Goal: Task Accomplishment & Management: Use online tool/utility

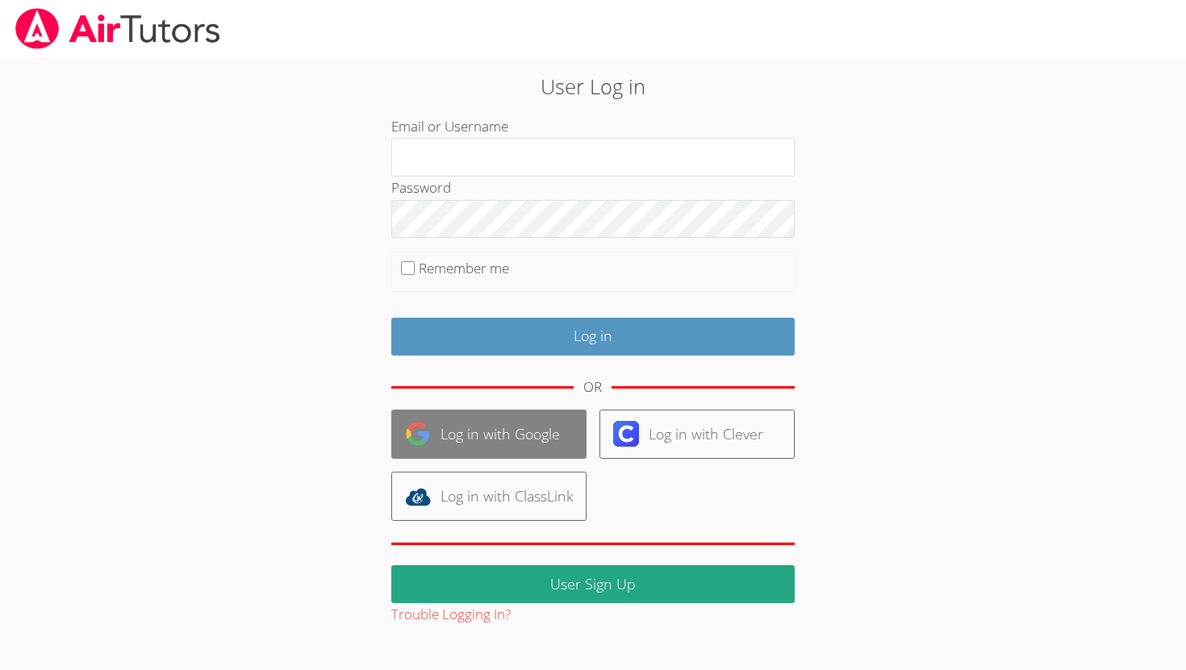
click at [452, 434] on link "Log in with Google" at bounding box center [488, 434] width 195 height 49
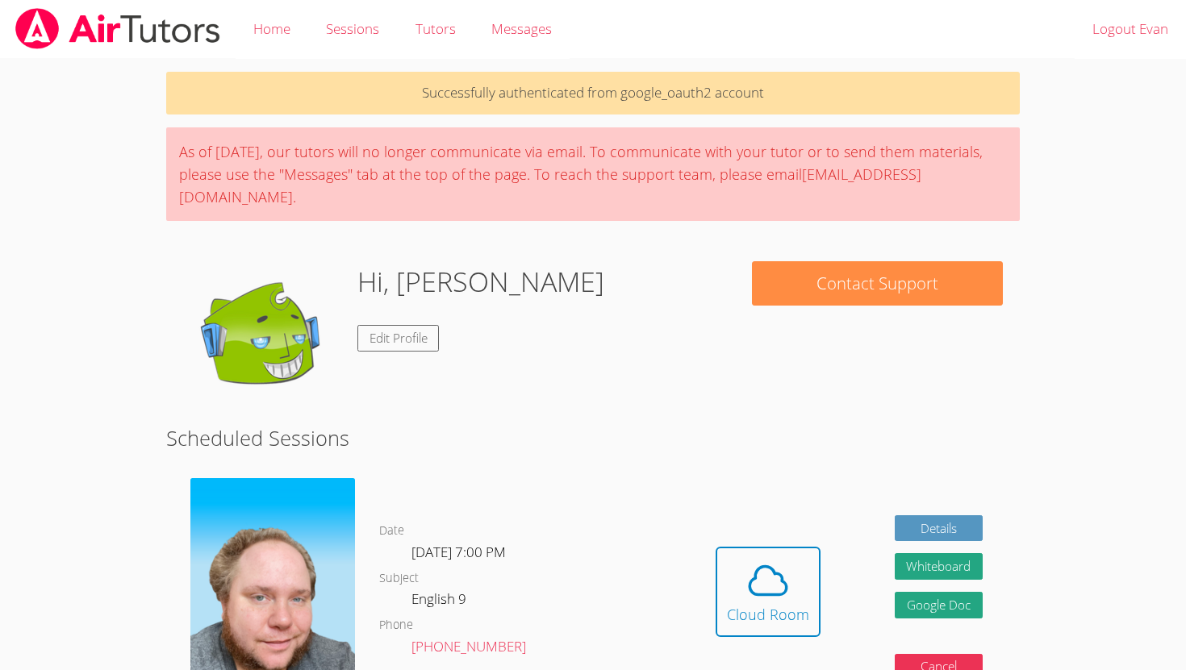
scroll to position [62, 0]
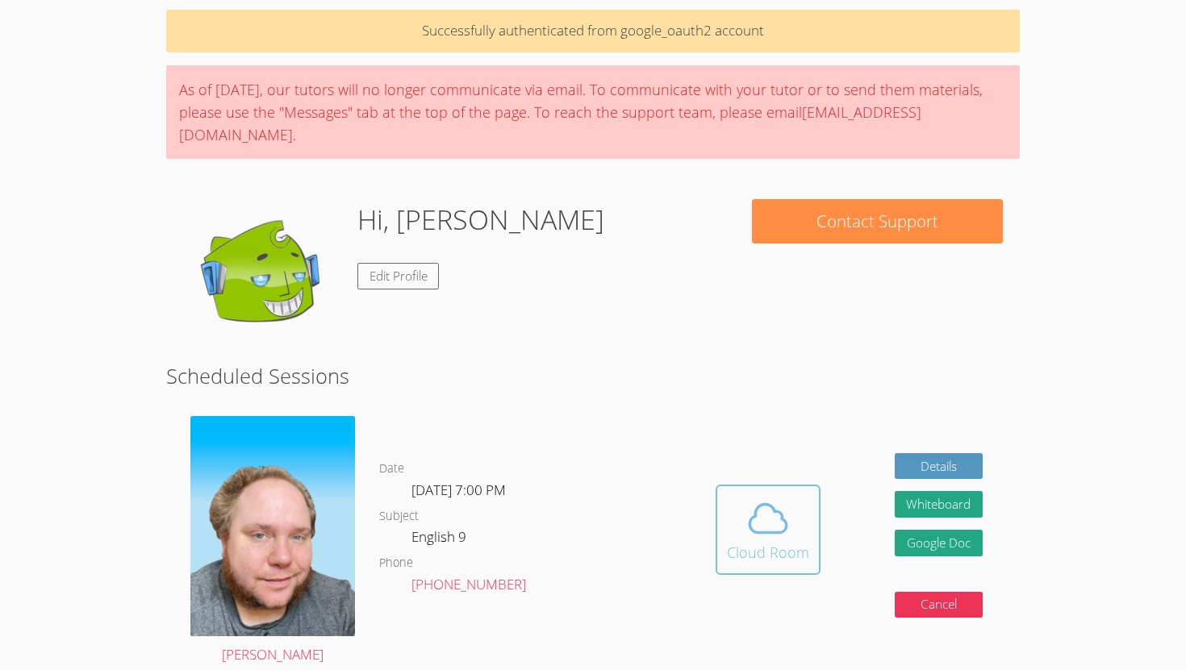
click at [765, 503] on icon at bounding box center [767, 518] width 45 height 45
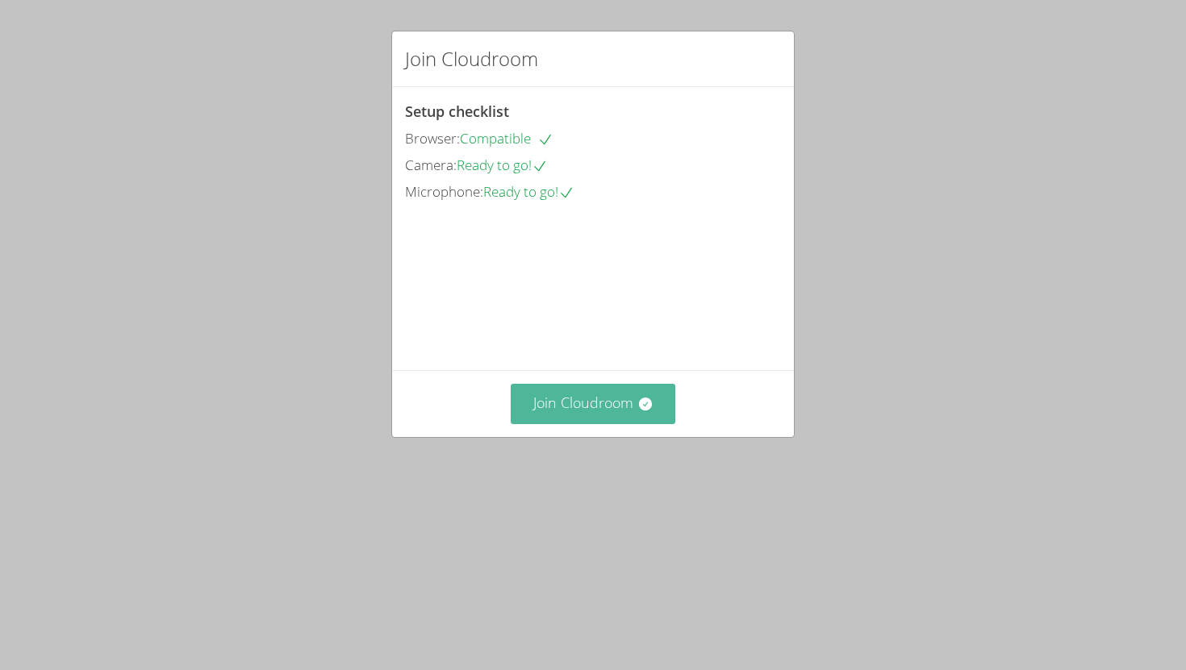
click at [604, 423] on button "Join Cloudroom" at bounding box center [593, 404] width 165 height 40
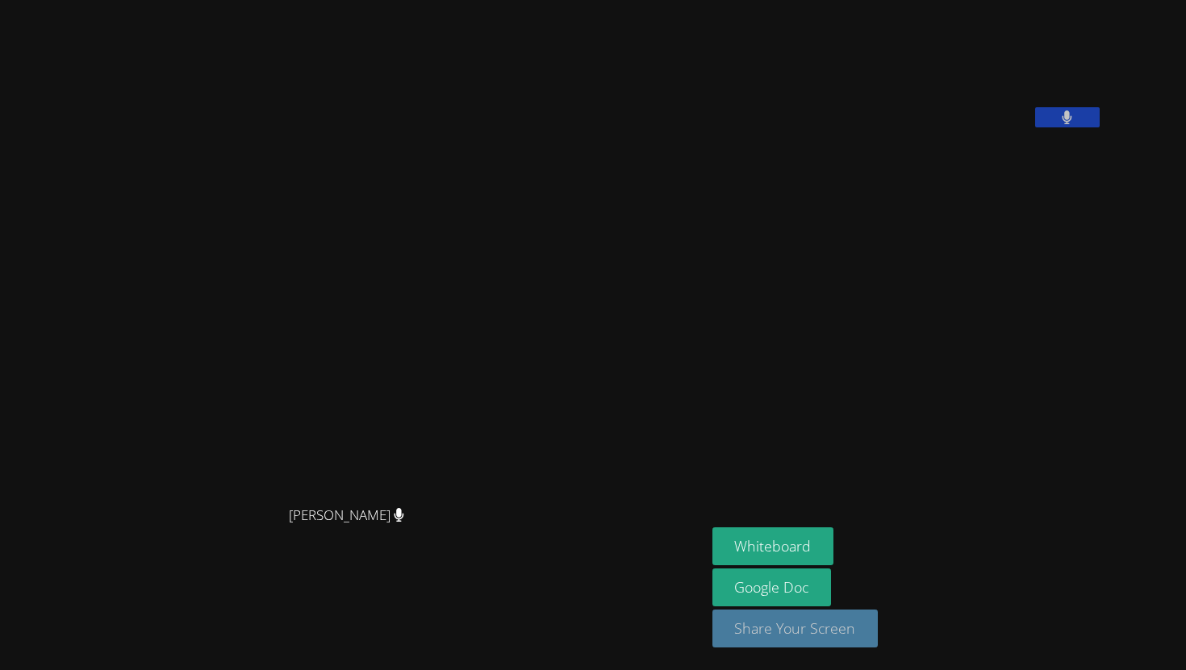
click at [831, 616] on button "Share Your Screen" at bounding box center [795, 629] width 166 height 38
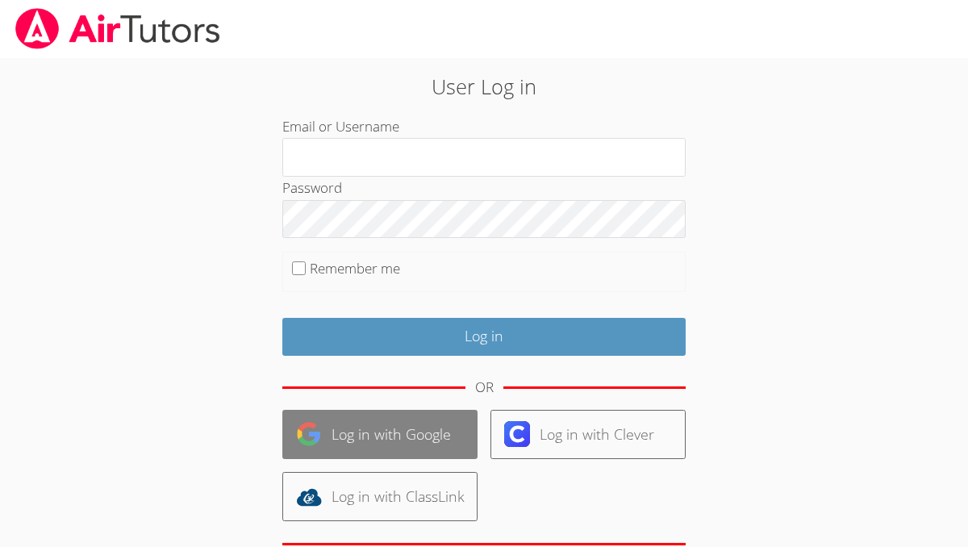
click at [360, 411] on link "Log in with Google" at bounding box center [379, 434] width 195 height 49
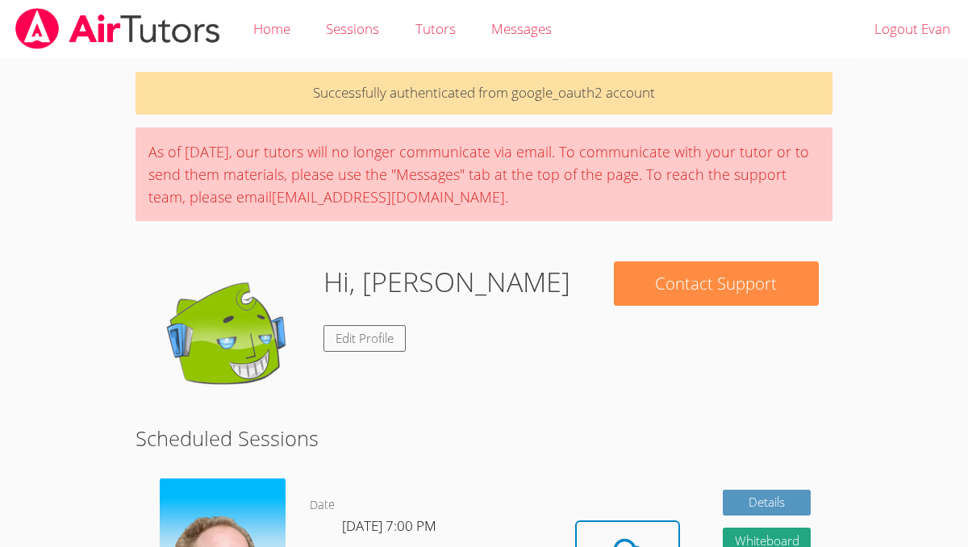
scroll to position [84, 0]
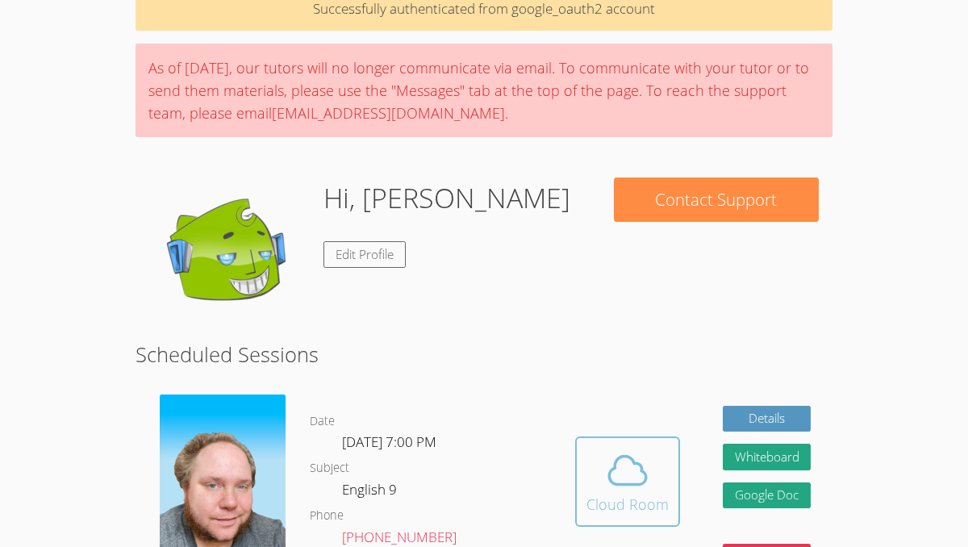
click at [648, 487] on icon at bounding box center [627, 470] width 45 height 45
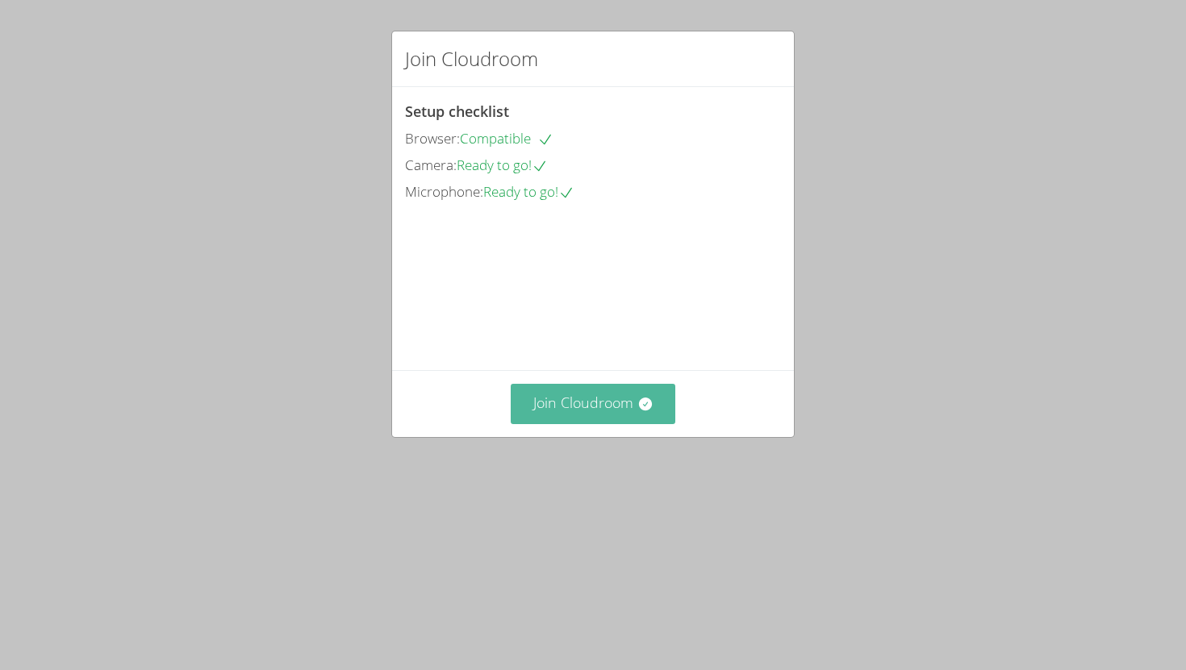
click at [583, 423] on button "Join Cloudroom" at bounding box center [593, 404] width 165 height 40
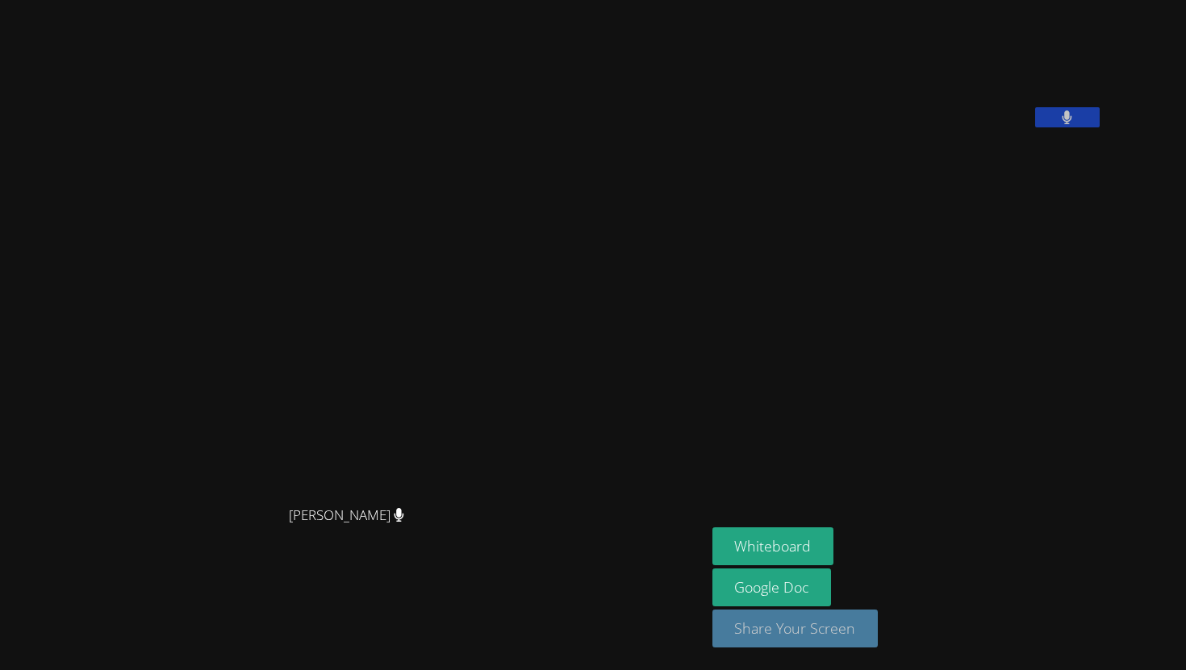
click at [844, 546] on button "Share Your Screen" at bounding box center [795, 629] width 166 height 38
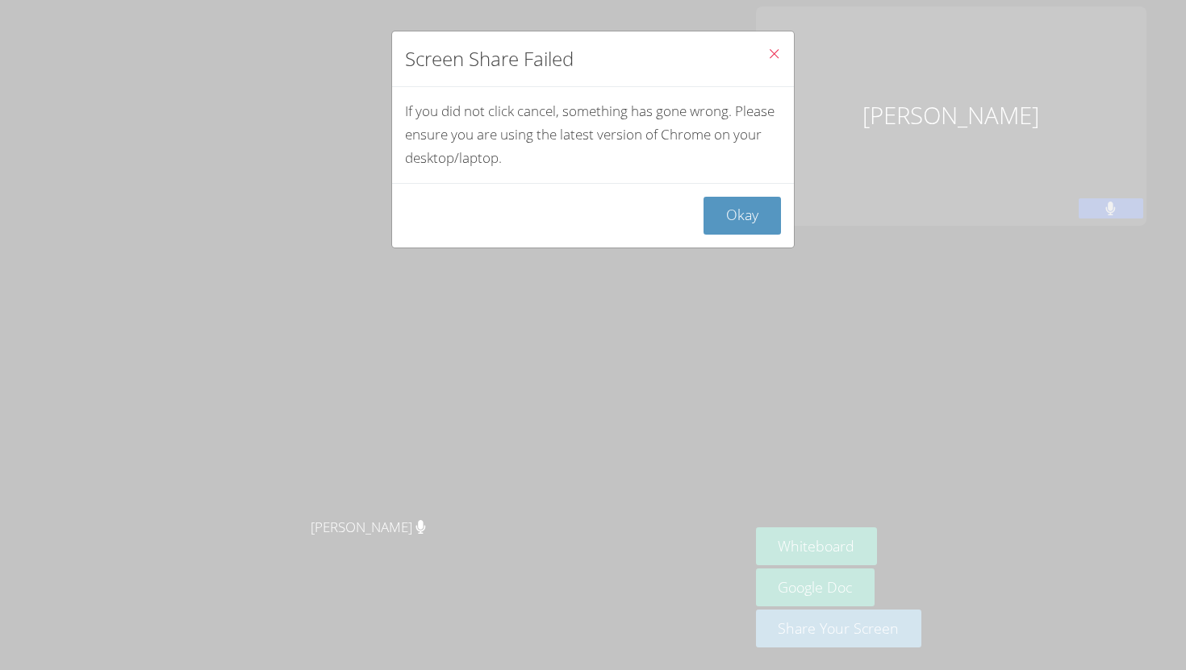
click at [765, 52] on button "Close" at bounding box center [774, 55] width 40 height 49
click at [776, 59] on icon "Close" at bounding box center [774, 54] width 14 height 14
click at [773, 39] on button "Close" at bounding box center [774, 55] width 40 height 49
click at [773, 52] on icon "Close" at bounding box center [774, 54] width 14 height 14
click at [748, 216] on button "Okay" at bounding box center [741, 216] width 77 height 38
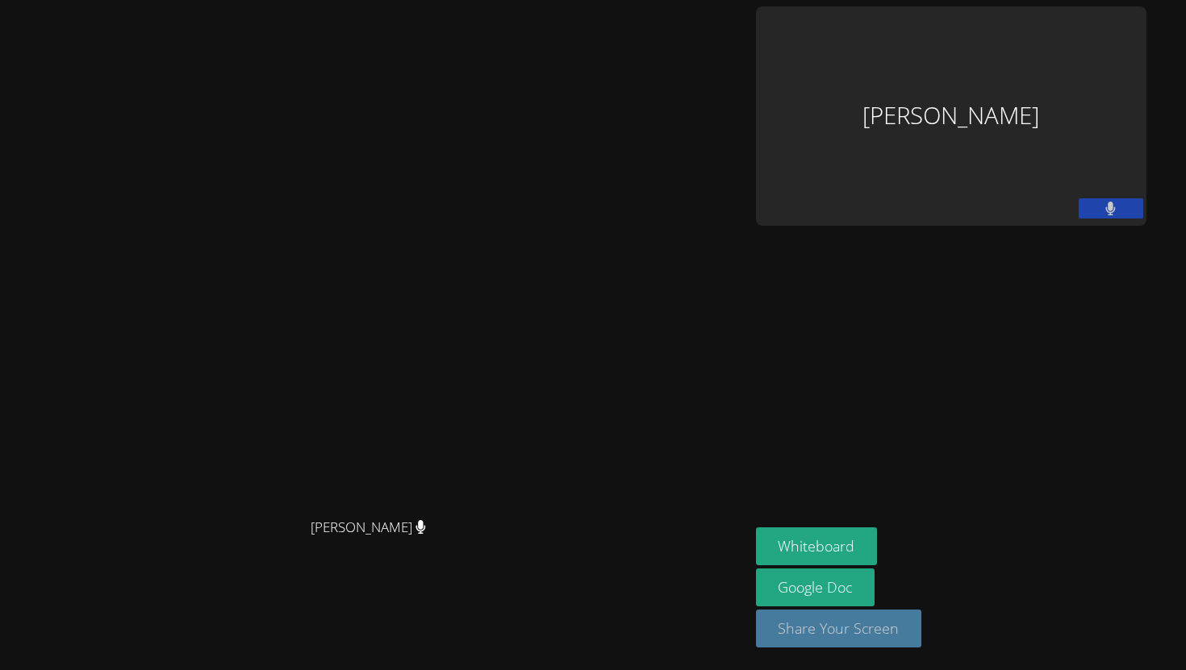
click at [922, 546] on button "Share Your Screen" at bounding box center [839, 629] width 166 height 38
